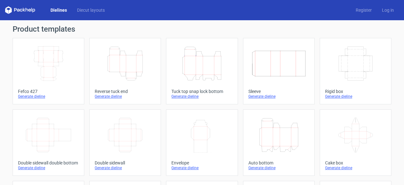
click at [51, 69] on icon "Width Depth Height" at bounding box center [49, 63] width 56 height 35
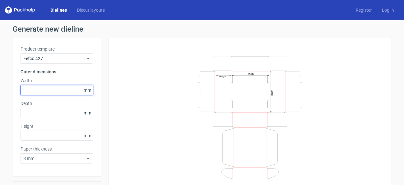
click at [46, 88] on input "text" at bounding box center [57, 90] width 73 height 10
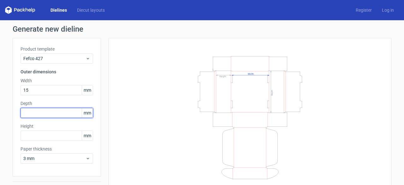
click at [43, 113] on div "Depth mm" at bounding box center [57, 109] width 73 height 18
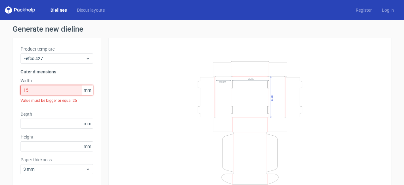
click at [33, 90] on input "15" at bounding box center [57, 90] width 73 height 10
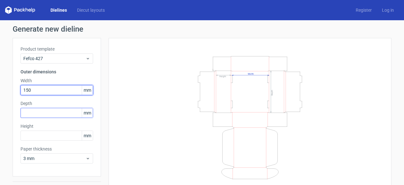
type input "150"
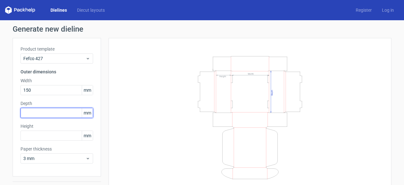
click at [30, 114] on input "text" at bounding box center [57, 113] width 73 height 10
type input "150"
click at [32, 141] on div "Product template Fefco 427 Outer dimensions Width 150 mm Depth 150 mm Height mm…" at bounding box center [57, 107] width 88 height 138
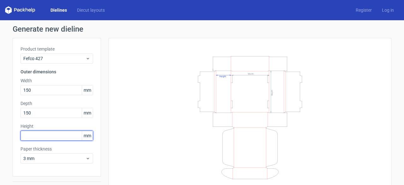
click at [37, 138] on input "text" at bounding box center [57, 135] width 73 height 10
type input "100"
click at [165, 152] on icon "Width Depth Height" at bounding box center [249, 117] width 189 height 126
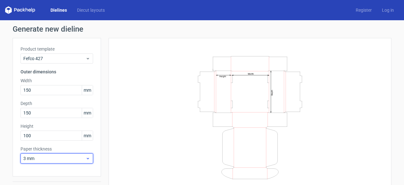
click at [77, 158] on span "3 mm" at bounding box center [54, 158] width 62 height 6
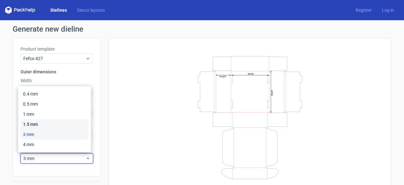
click at [53, 123] on div "1.5 mm" at bounding box center [55, 124] width 68 height 10
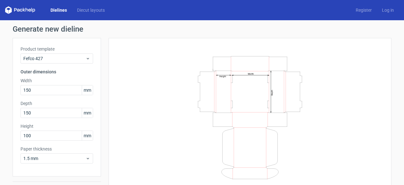
click at [140, 125] on div "Width Depth Height" at bounding box center [249, 117] width 267 height 143
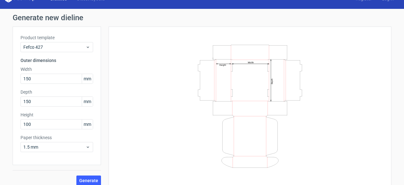
scroll to position [16, 0]
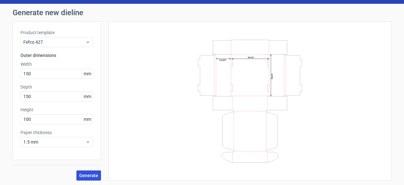
click at [86, 176] on span "Generate" at bounding box center [88, 175] width 19 height 4
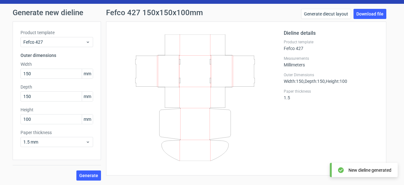
click at [309, 125] on div "Dieline details Product template Fefco 427 Measurements Millimeters Outer Dimen…" at bounding box center [331, 98] width 95 height 138
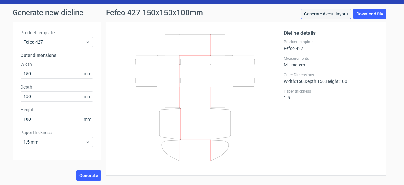
click at [330, 14] on link "Generate diecut layout" at bounding box center [326, 14] width 50 height 10
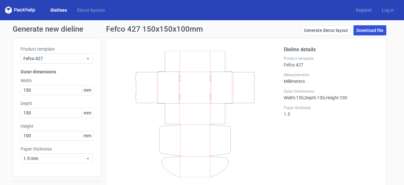
click at [371, 30] on link "Download file" at bounding box center [370, 30] width 33 height 10
click at [261, 116] on icon at bounding box center [195, 114] width 152 height 126
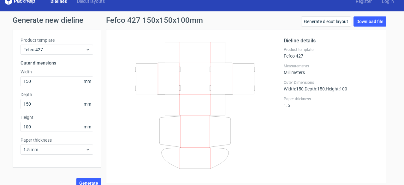
scroll to position [16, 0]
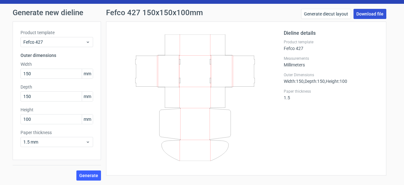
click at [367, 15] on link "Download file" at bounding box center [370, 14] width 33 height 10
